Goal: Information Seeking & Learning: Learn about a topic

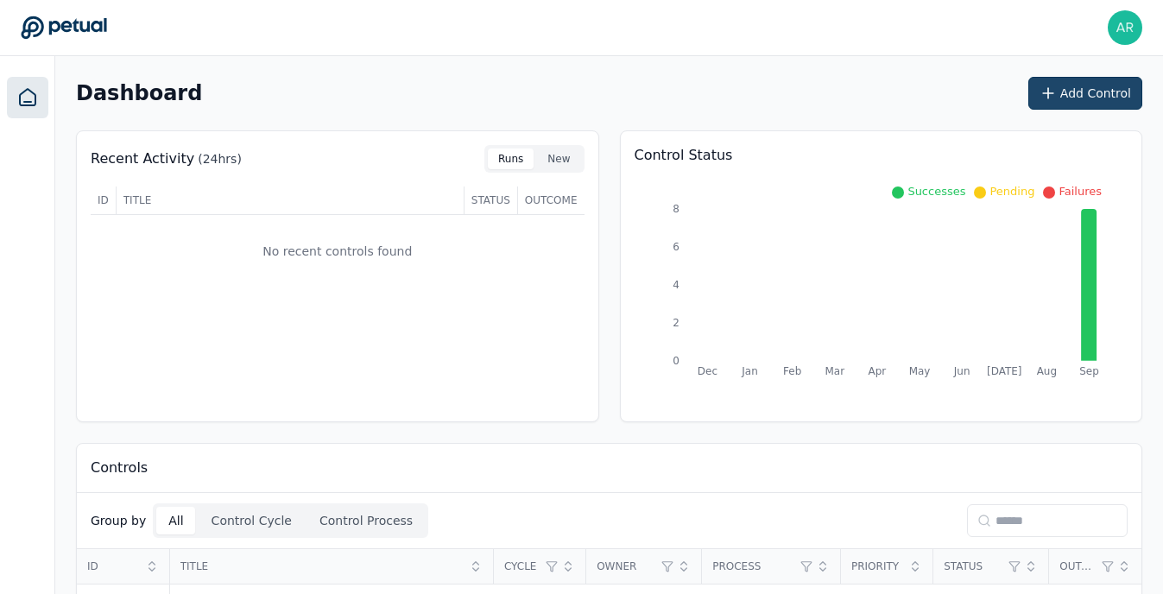
click at [1063, 87] on button "Add Control" at bounding box center [1085, 93] width 114 height 33
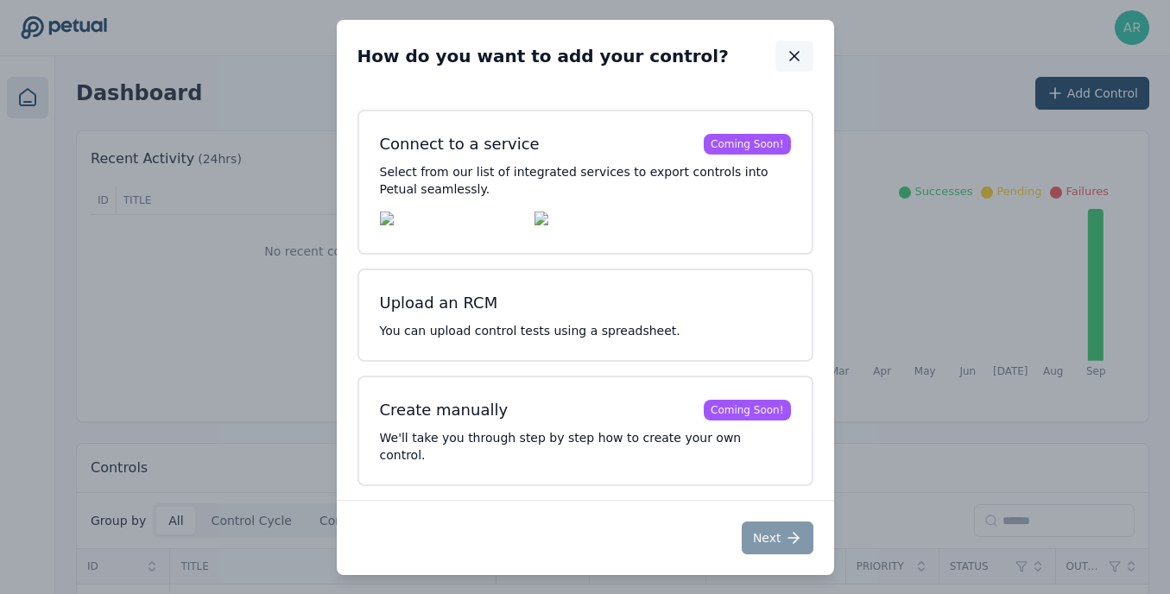
click at [795, 60] on icon "button" at bounding box center [794, 56] width 9 height 9
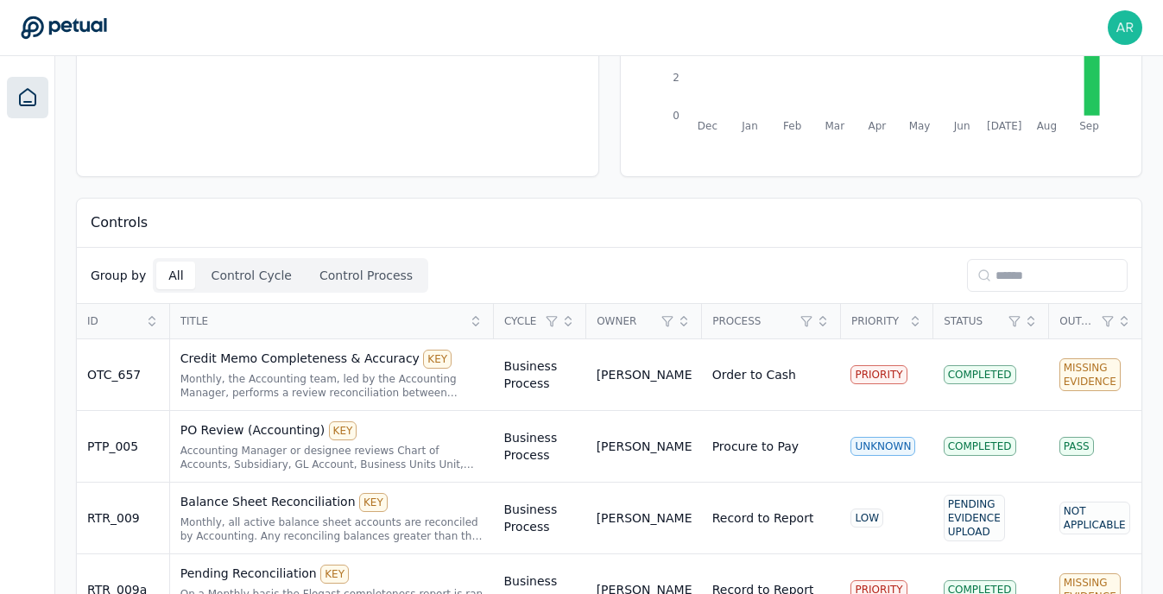
scroll to position [711, 0]
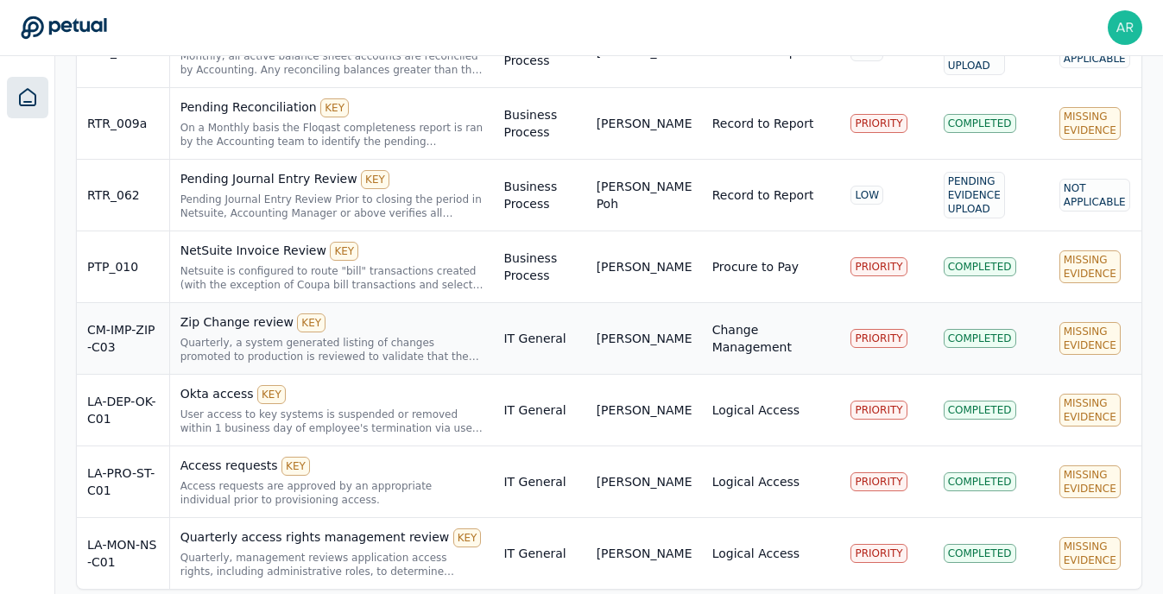
click at [128, 343] on div "CM-IMP-ZIP-C03" at bounding box center [123, 338] width 72 height 35
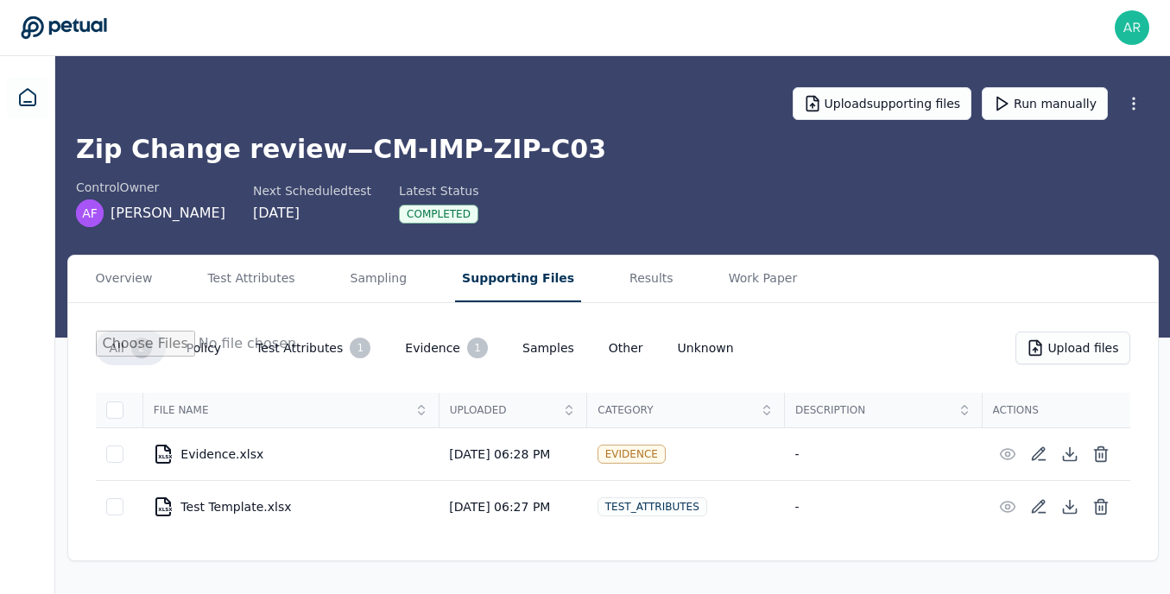
click at [502, 282] on button "Supporting Files" at bounding box center [518, 279] width 126 height 47
click at [722, 283] on button "Work Paper" at bounding box center [763, 279] width 83 height 47
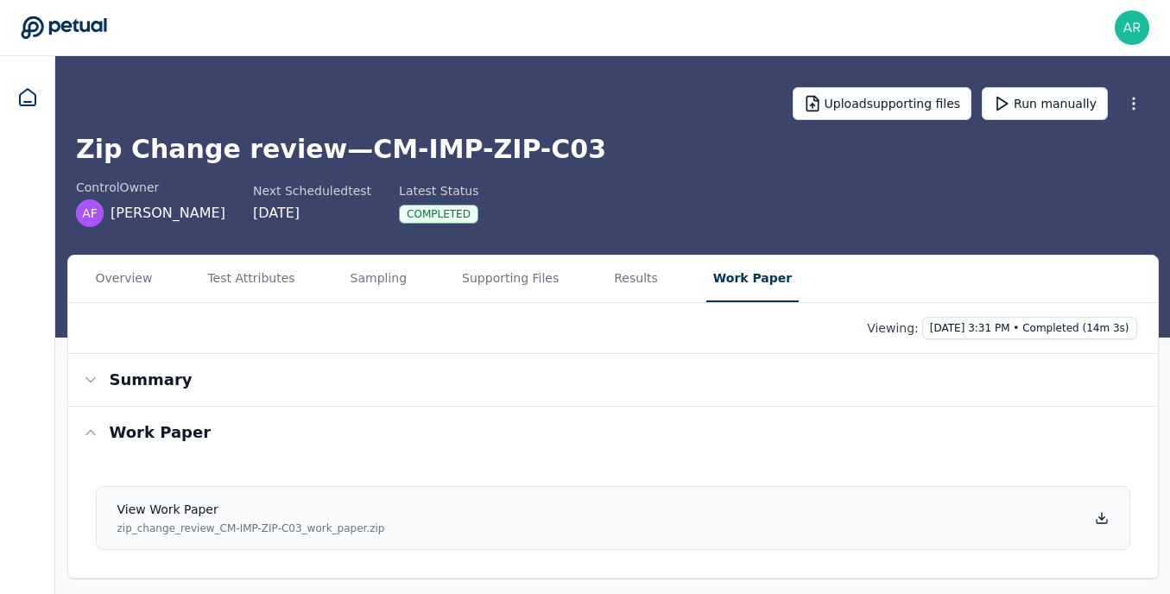
click at [297, 507] on h4 "View work paper" at bounding box center [251, 509] width 268 height 17
click at [28, 98] on icon at bounding box center [27, 97] width 21 height 21
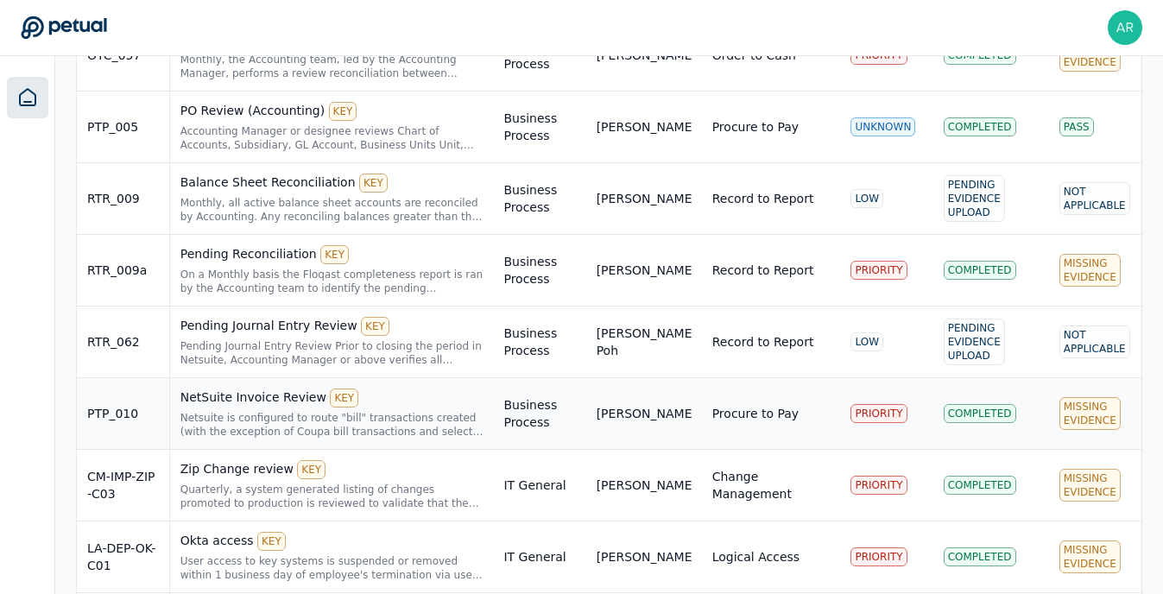
scroll to position [728, 0]
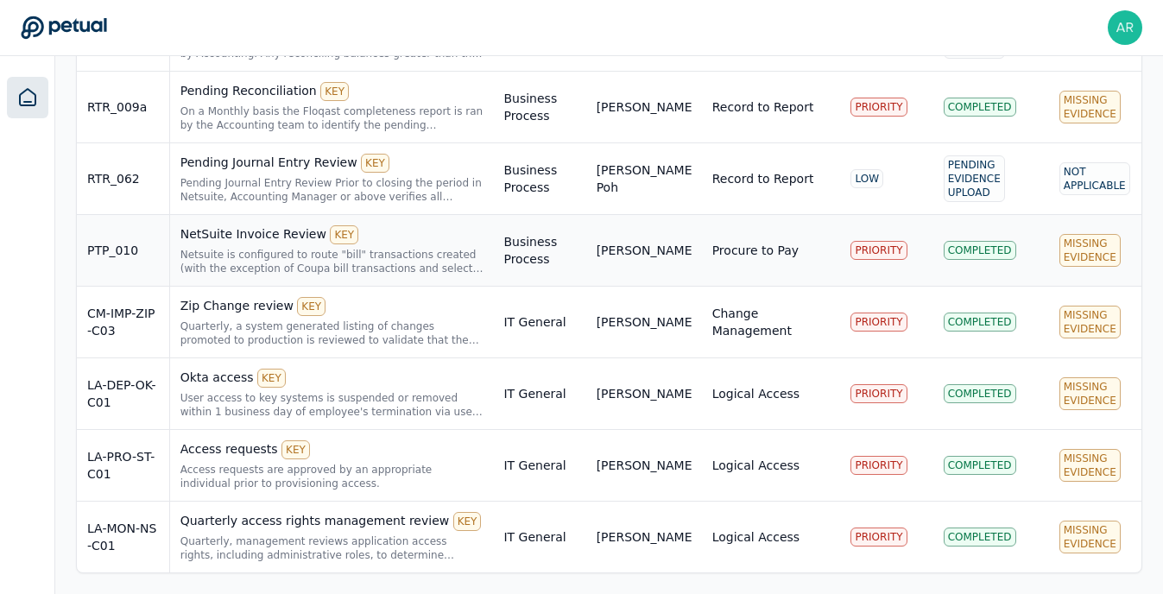
click at [265, 239] on div "NetSuite Invoice Review KEY" at bounding box center [331, 234] width 303 height 19
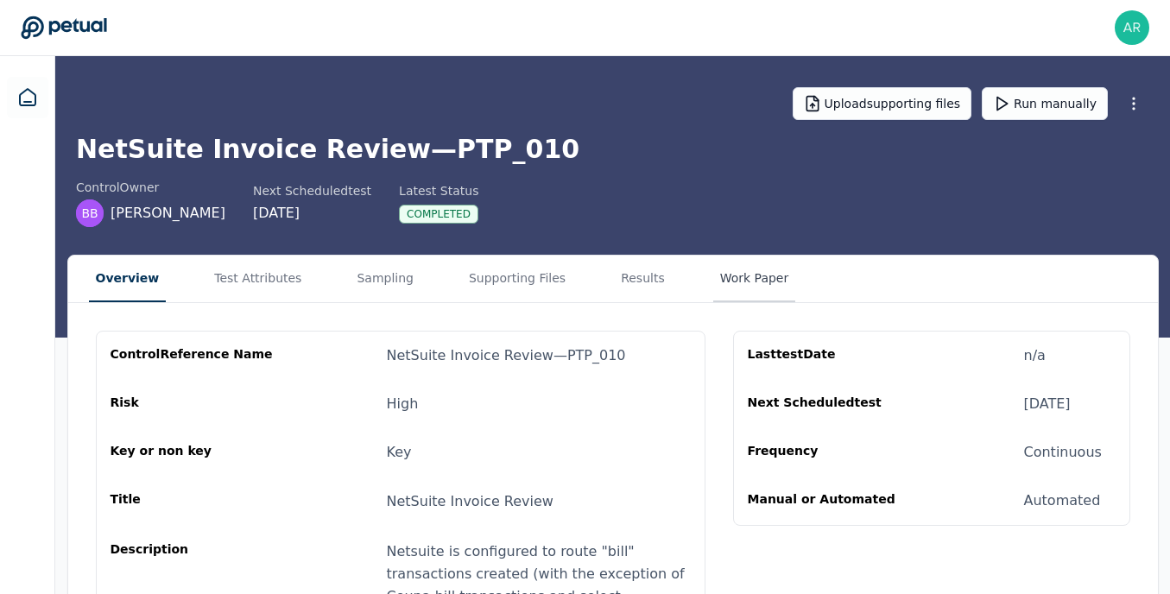
click at [724, 274] on button "Work Paper" at bounding box center [754, 279] width 83 height 47
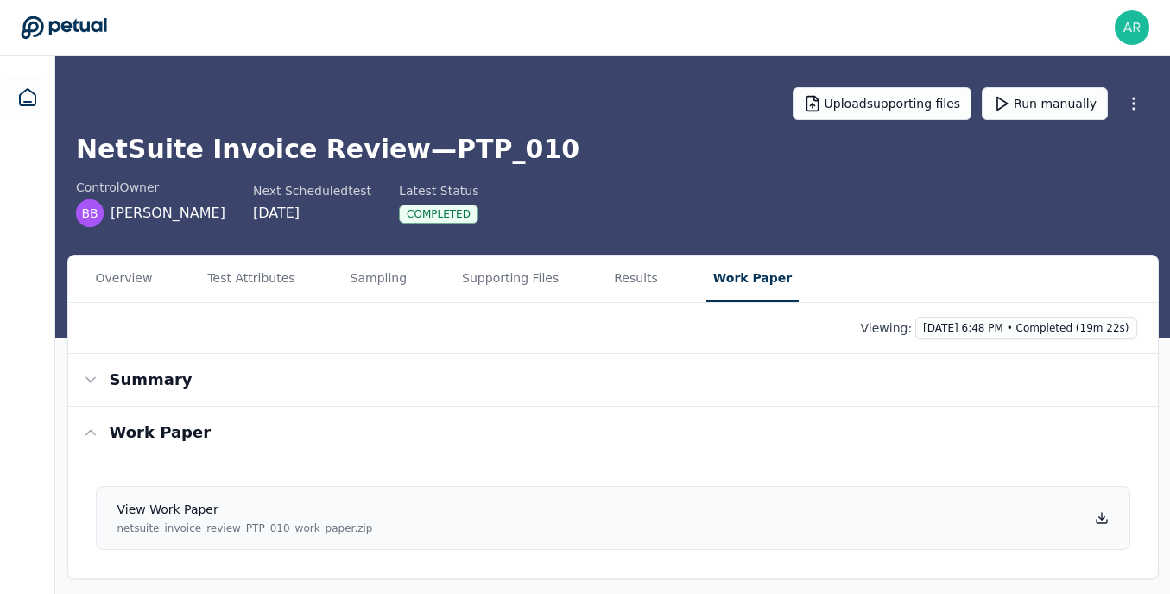
click at [266, 517] on h4 "View work paper" at bounding box center [245, 509] width 256 height 17
click at [23, 105] on icon at bounding box center [28, 97] width 16 height 16
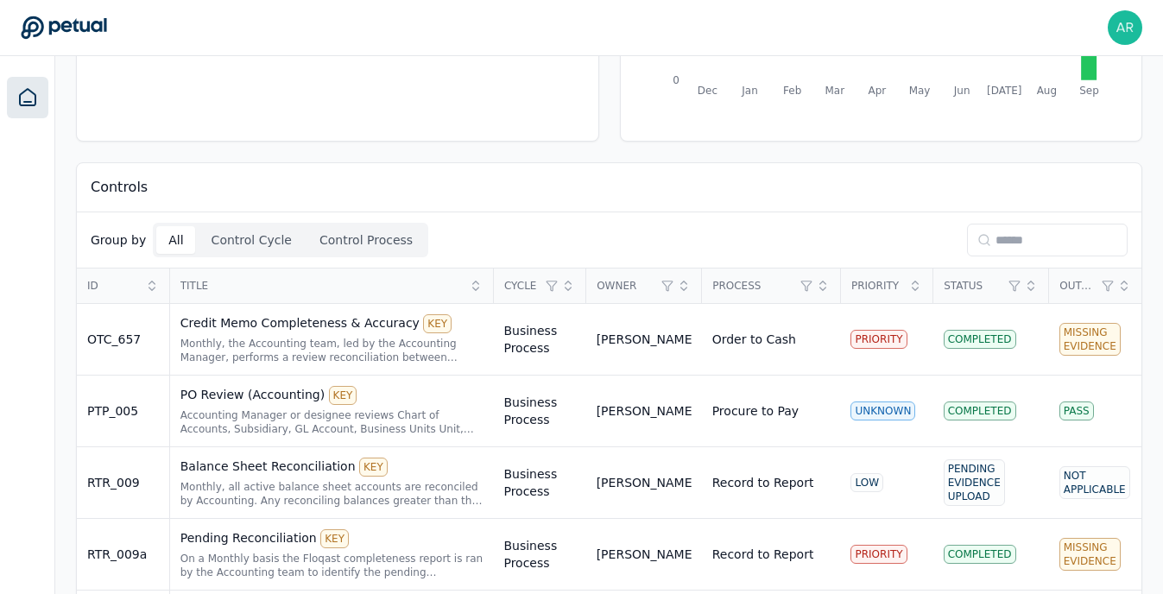
scroll to position [330, 0]
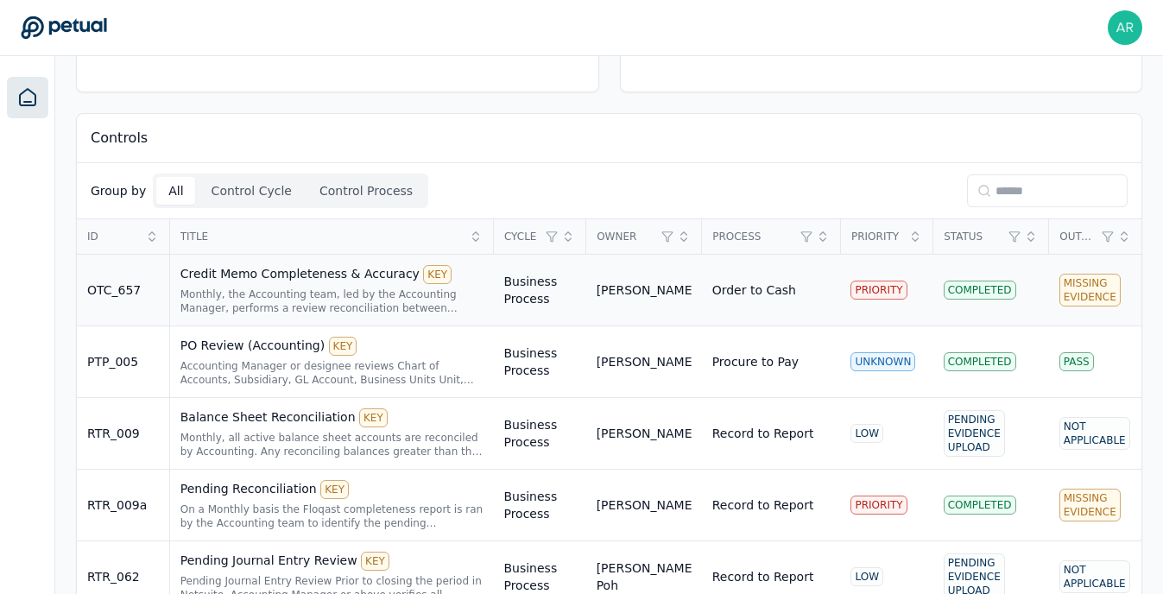
click at [139, 294] on div "OTC_657" at bounding box center [123, 289] width 72 height 17
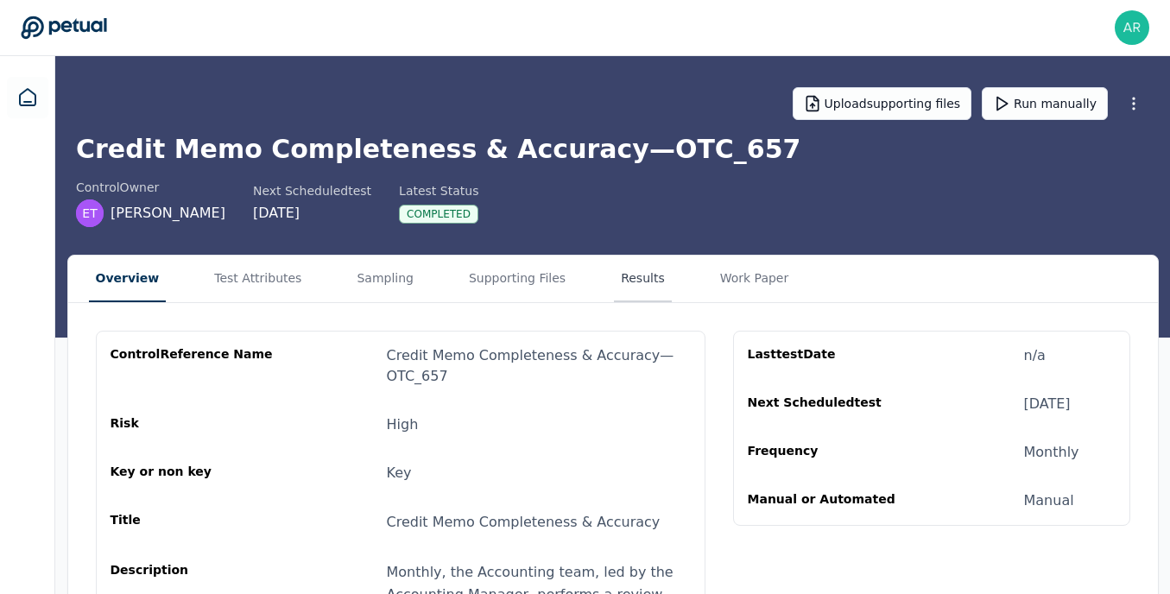
click at [615, 281] on button "Results" at bounding box center [643, 279] width 58 height 47
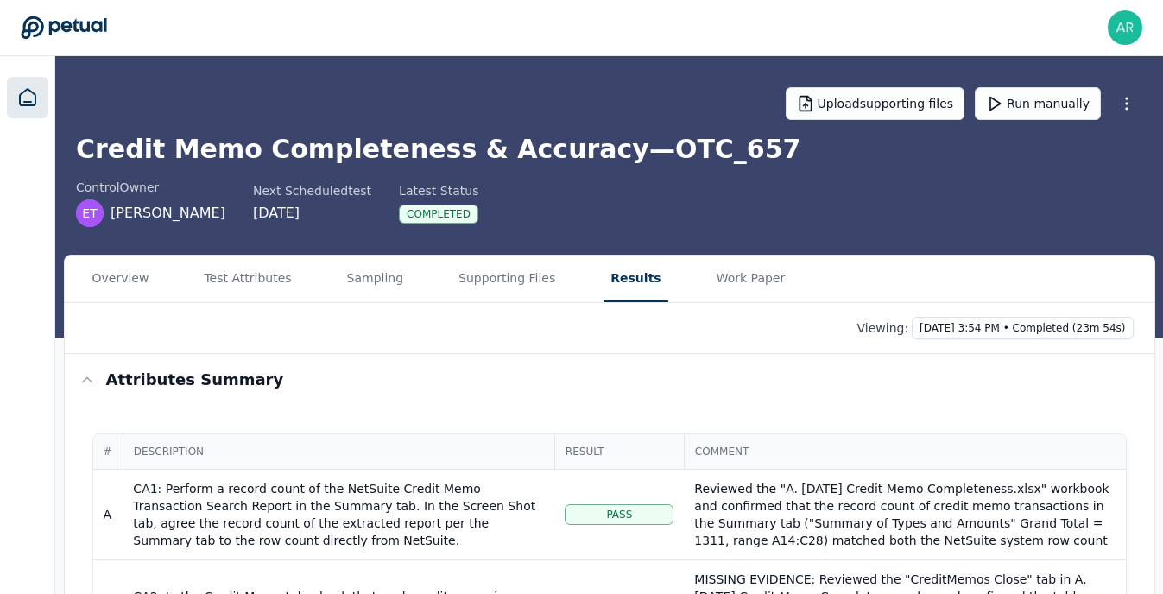
click at [37, 101] on icon at bounding box center [27, 97] width 21 height 21
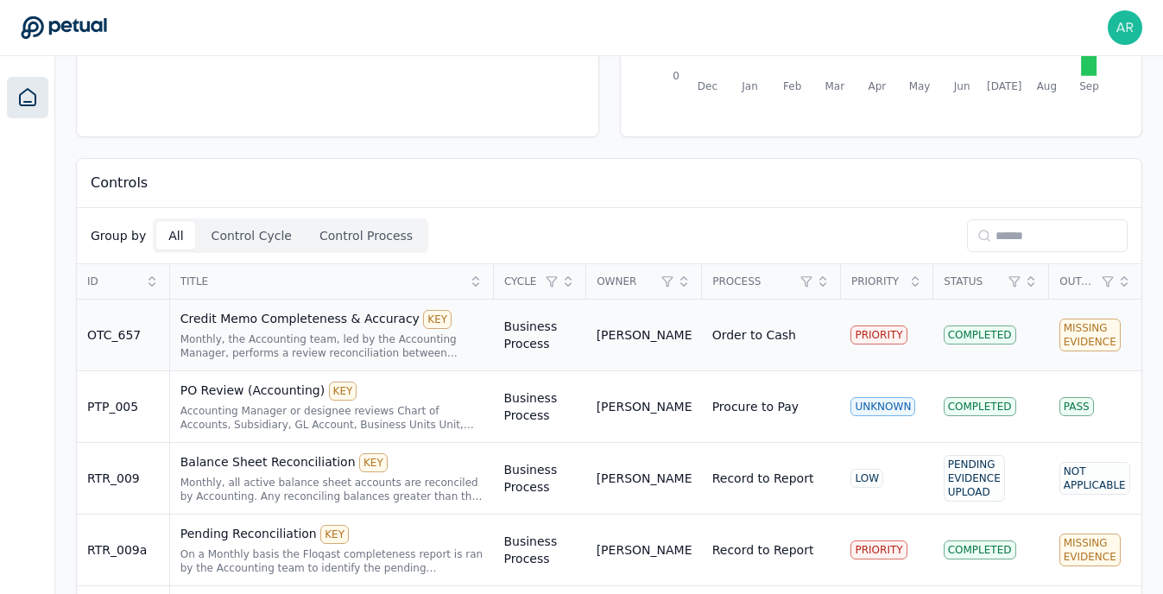
scroll to position [287, 0]
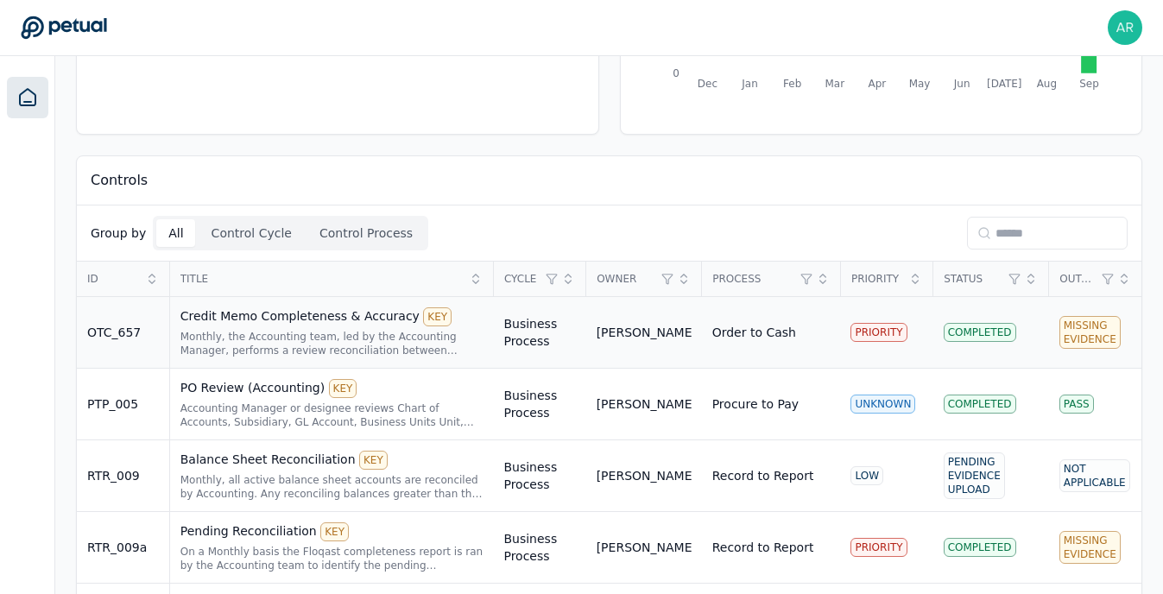
click at [298, 332] on div "Monthly, the Accounting team, led by the Accounting Manager, performs a review …" at bounding box center [331, 344] width 303 height 28
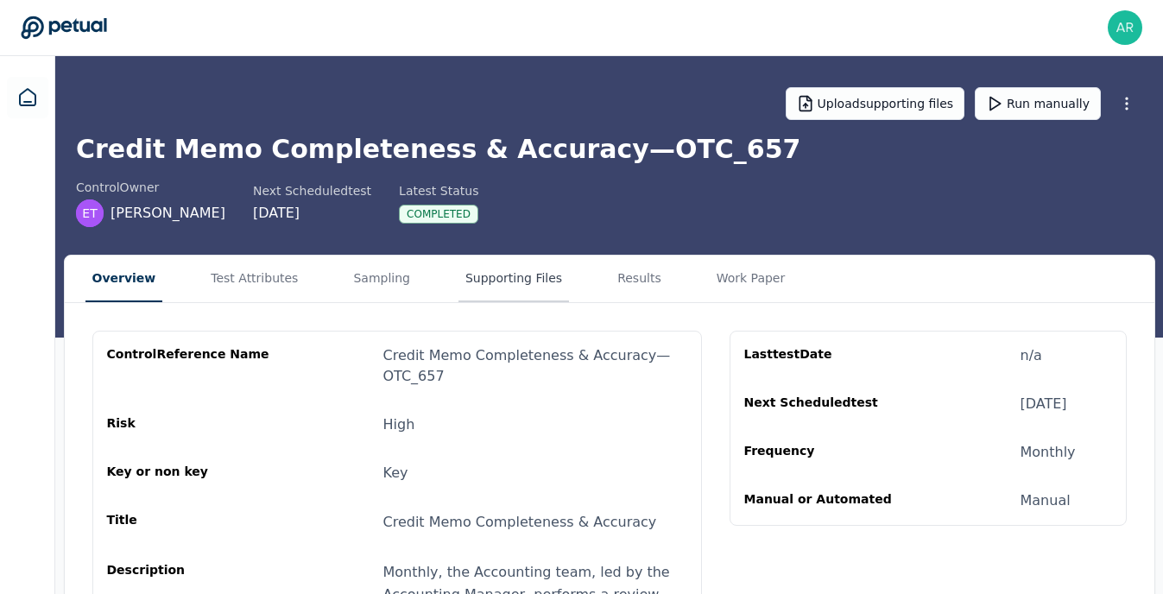
click at [496, 281] on button "Supporting Files" at bounding box center [513, 279] width 111 height 47
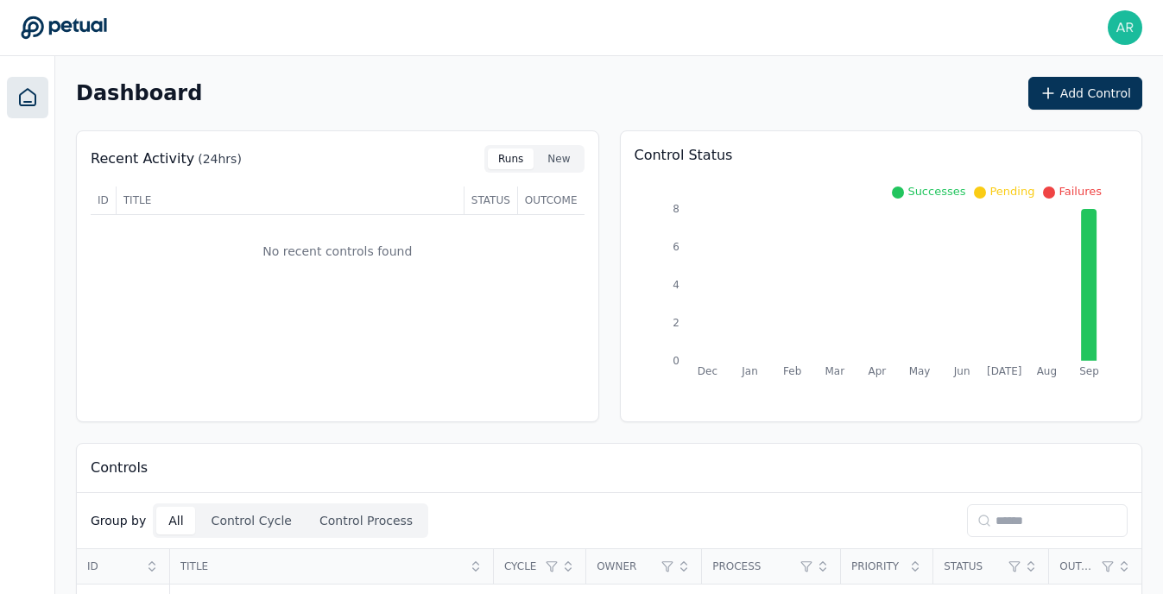
click at [414, 107] on div "Dashboard Add Control" at bounding box center [609, 93] width 1066 height 33
